Goal: Information Seeking & Learning: Learn about a topic

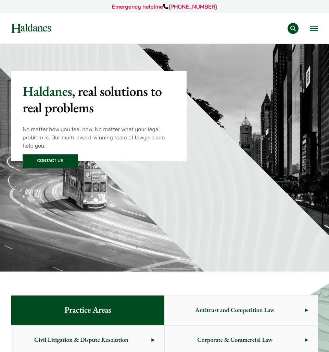
scroll to position [1, 0]
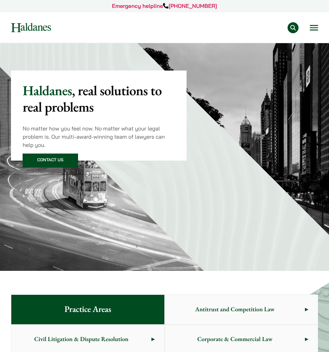
click at [311, 26] on button "Open menu" at bounding box center [314, 27] width 8 height 5
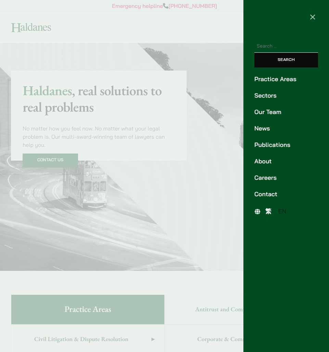
click at [268, 177] on link "Careers" at bounding box center [286, 177] width 64 height 9
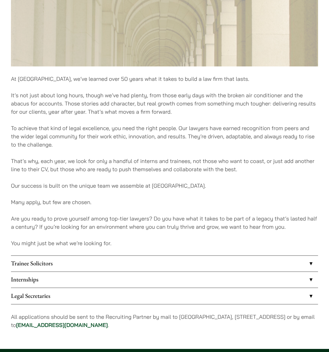
scroll to position [323, 0]
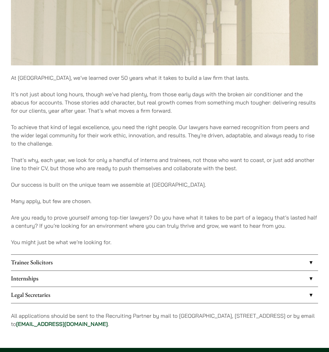
click at [54, 265] on link "Trainee Solicitors" at bounding box center [164, 263] width 307 height 16
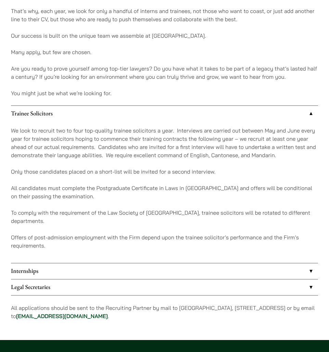
scroll to position [474, 0]
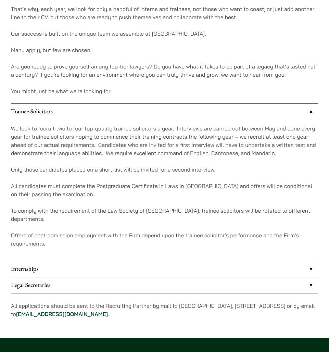
click at [108, 270] on link "Internships" at bounding box center [164, 269] width 307 height 16
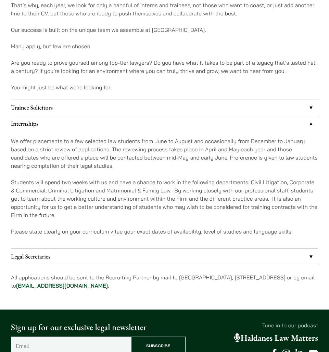
scroll to position [482, 0]
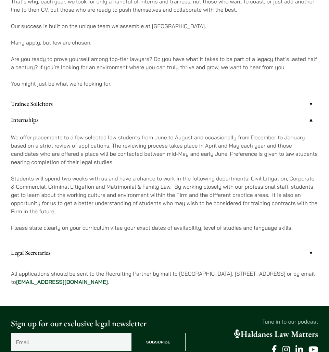
click at [176, 103] on link "Trainee Solicitors" at bounding box center [164, 104] width 307 height 16
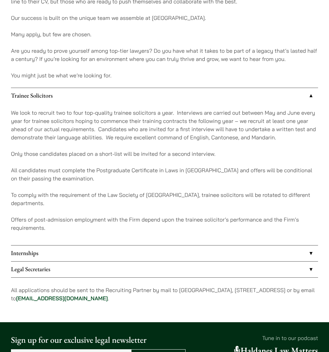
scroll to position [493, 0]
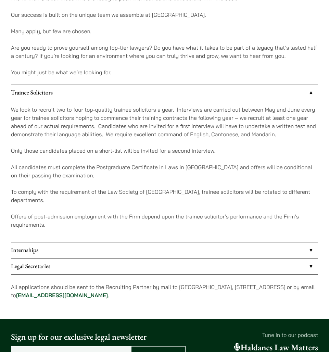
click at [179, 247] on link "Internships" at bounding box center [164, 250] width 307 height 16
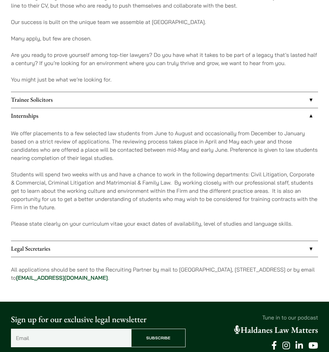
scroll to position [485, 0]
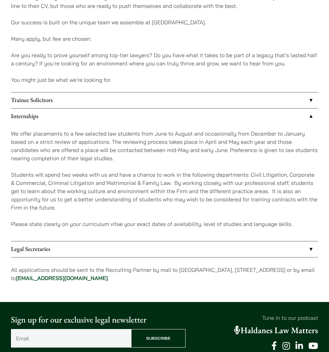
click at [179, 247] on link "Legal Secretaries" at bounding box center [164, 249] width 307 height 16
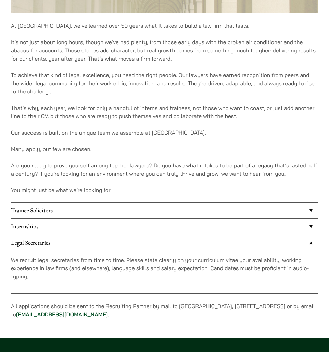
scroll to position [375, 0]
click at [200, 226] on link "Internships" at bounding box center [164, 227] width 307 height 16
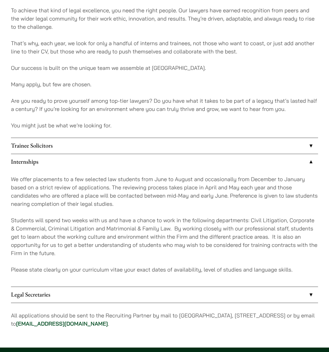
scroll to position [439, 0]
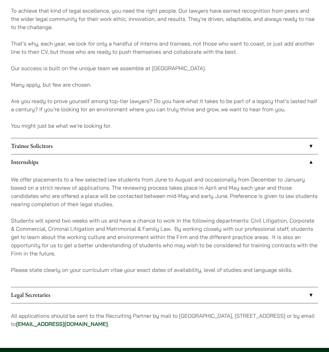
click at [207, 147] on link "Trainee Solicitors" at bounding box center [164, 146] width 307 height 16
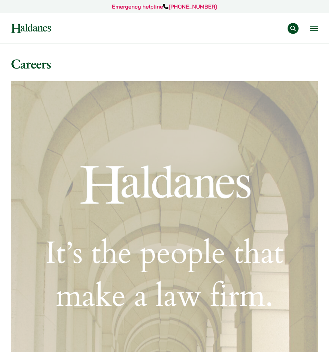
click at [293, 26] on button "Search" at bounding box center [293, 28] width 11 height 11
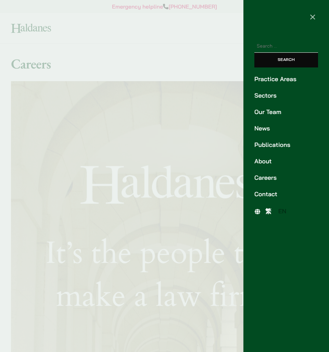
click at [282, 46] on input "Search for:" at bounding box center [286, 46] width 64 height 13
type input "vacation"
click at [286, 60] on input "Search" at bounding box center [286, 60] width 64 height 15
